Goal: Consume media (video, audio)

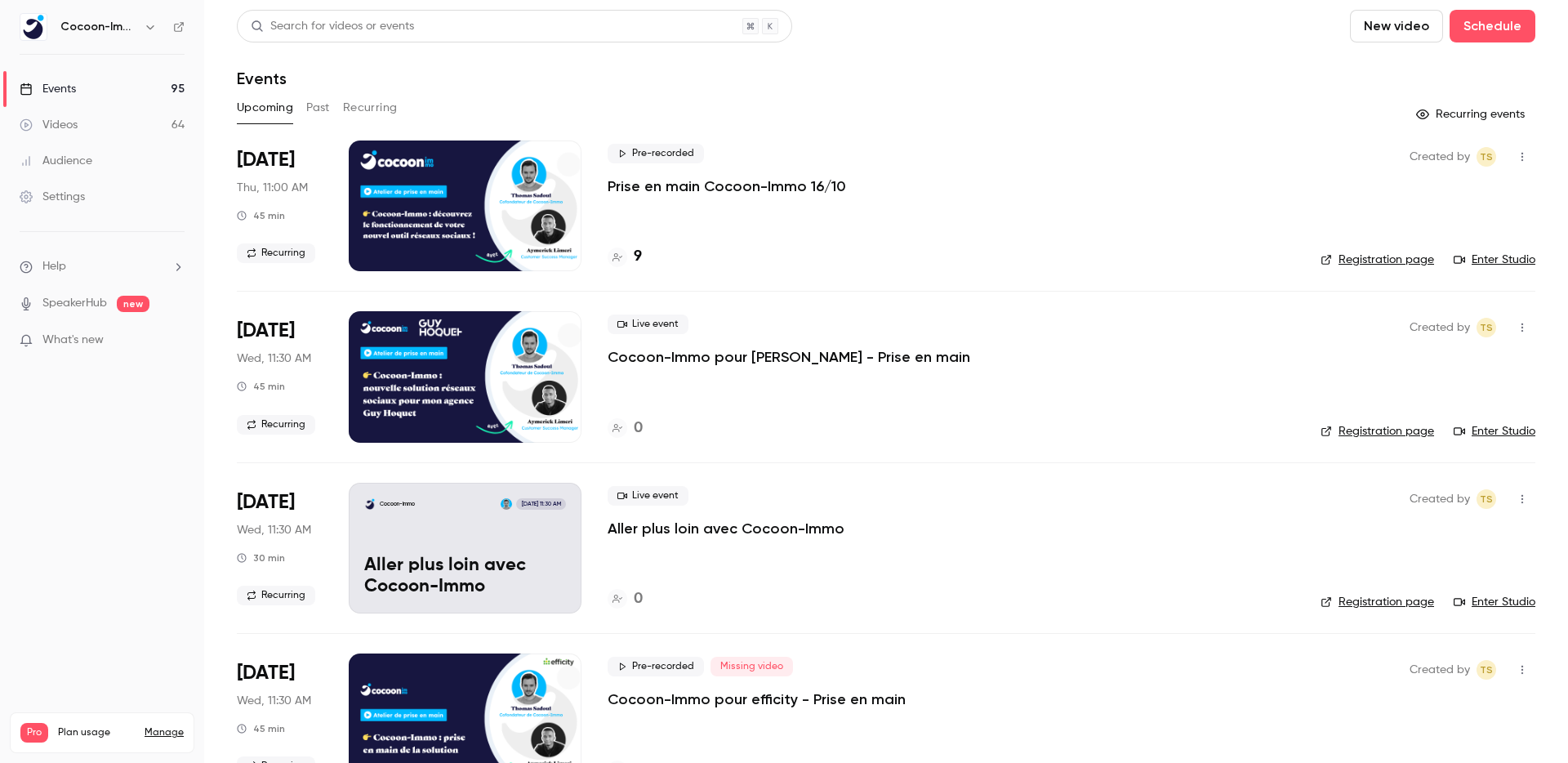
click at [330, 110] on button "Past" at bounding box center [318, 107] width 24 height 26
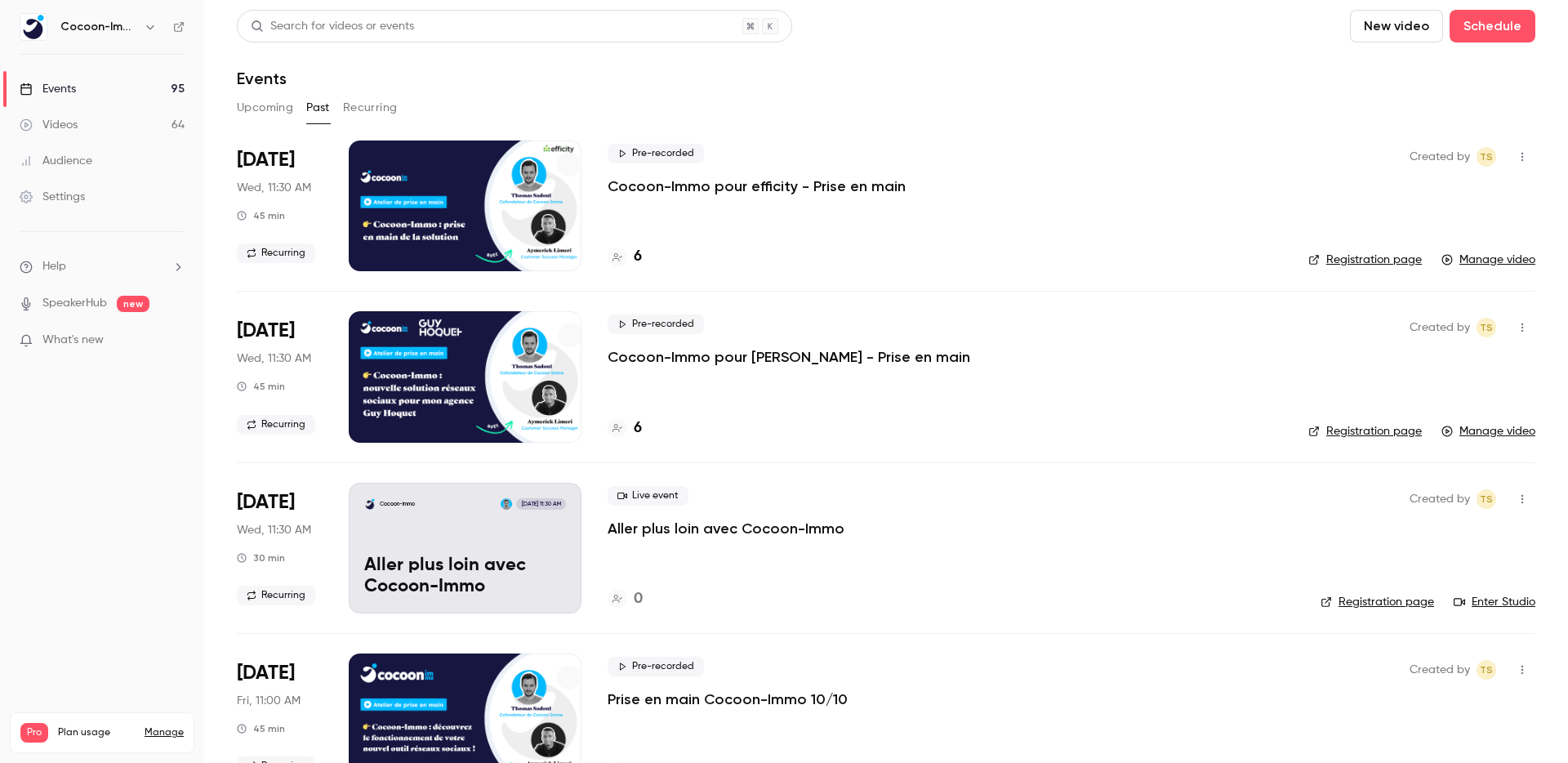
click at [797, 184] on p "Cocoon-Immo pour efficity - Prise en main" at bounding box center [757, 185] width 298 height 19
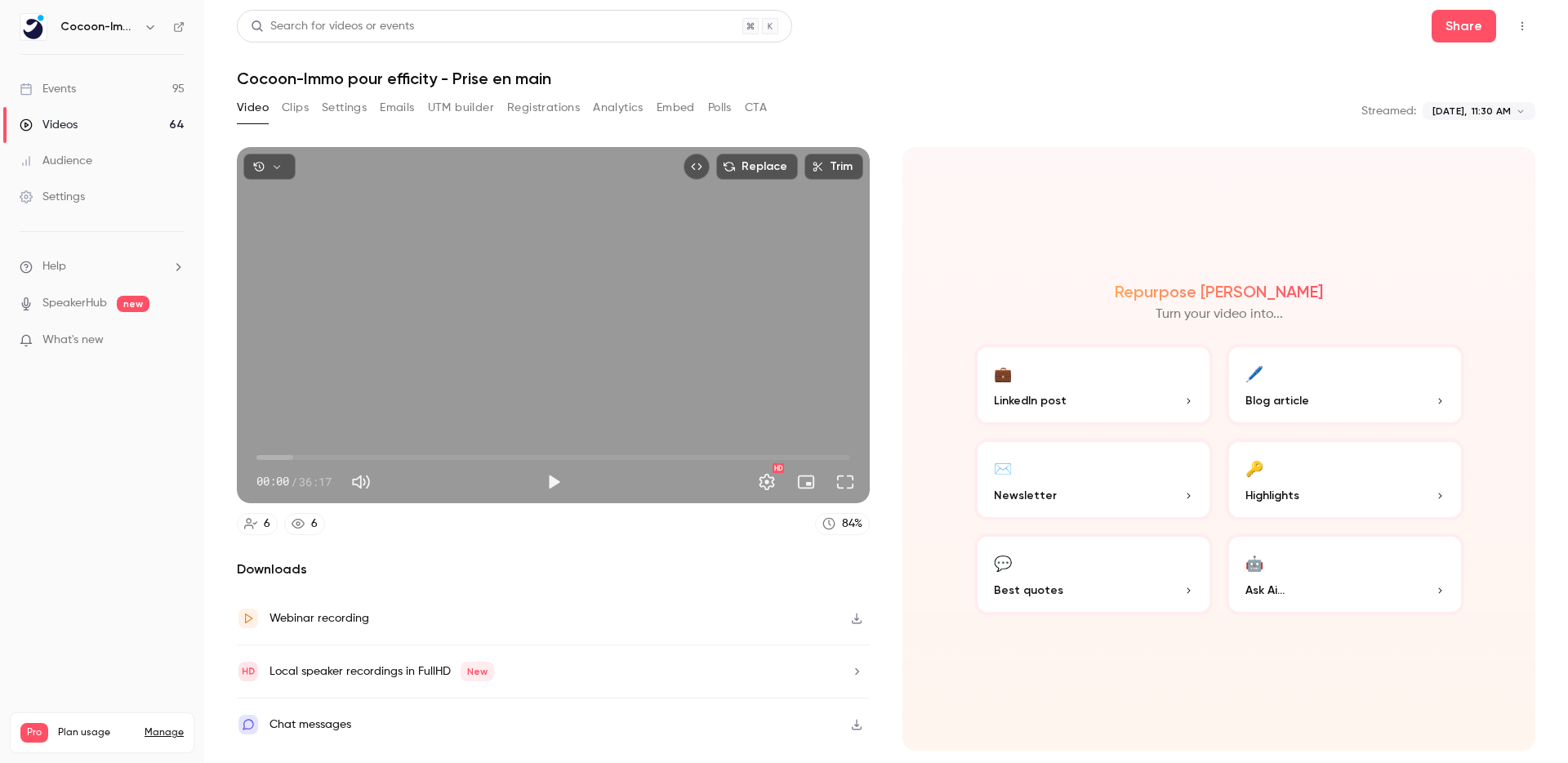
click at [300, 725] on div "Chat messages" at bounding box center [310, 724] width 82 height 19
click at [1217, 220] on div "Repurpose Ai Turn your video into... 💼 LinkedIn post 🖊️ Blog article ✉️ Newslet…" at bounding box center [1218, 449] width 633 height 604
